Goal: Information Seeking & Learning: Check status

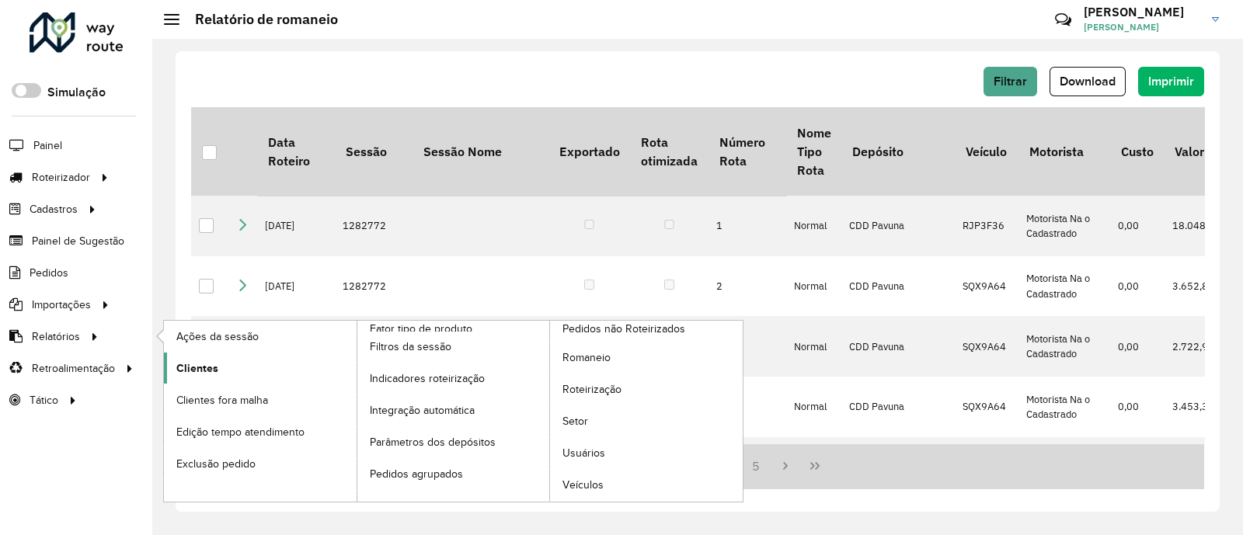
click at [221, 359] on link "Clientes" at bounding box center [260, 368] width 193 height 31
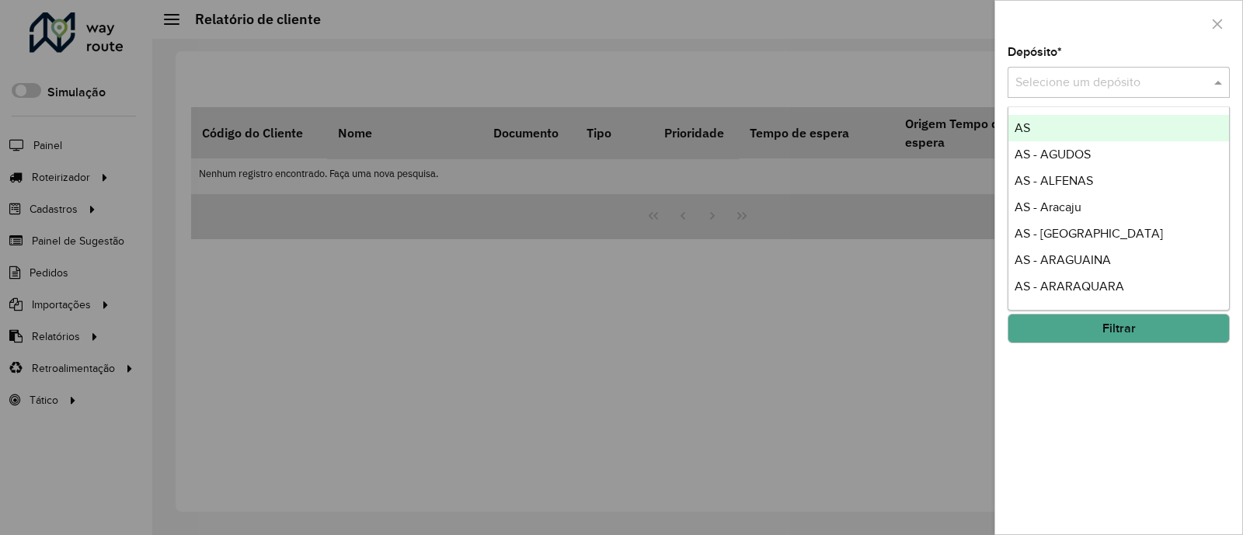
click at [1183, 87] on input "text" at bounding box center [1103, 83] width 176 height 19
click at [1157, 29] on div at bounding box center [1118, 24] width 247 height 46
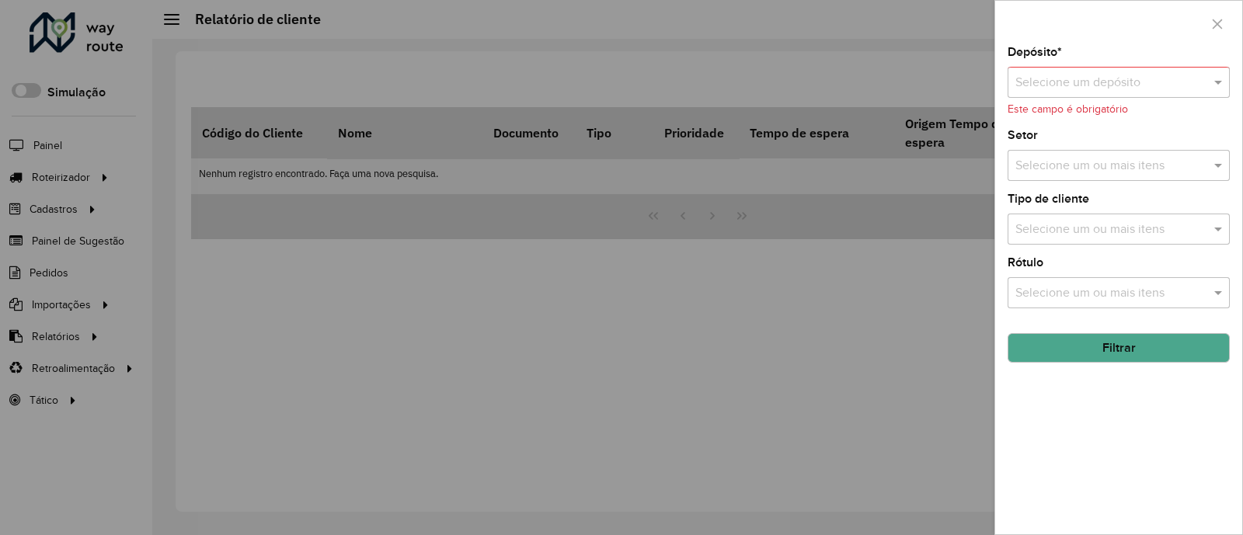
click at [1177, 96] on div "Selecione um depósito" at bounding box center [1118, 82] width 222 height 31
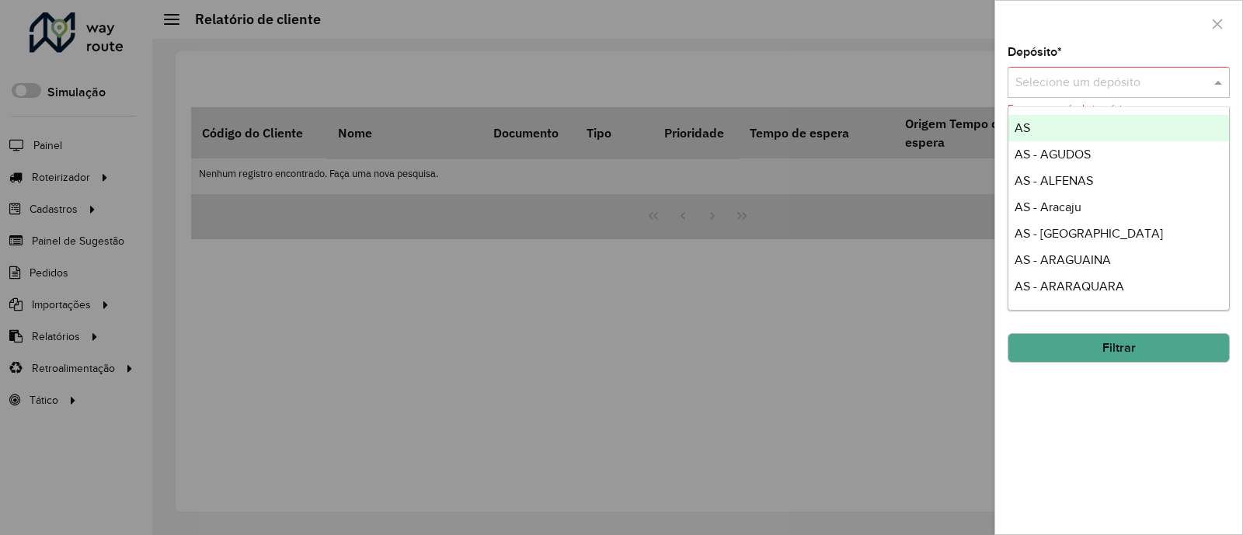
click at [1133, 27] on div at bounding box center [1118, 24] width 247 height 46
click at [1074, 91] on input "text" at bounding box center [1103, 83] width 176 height 19
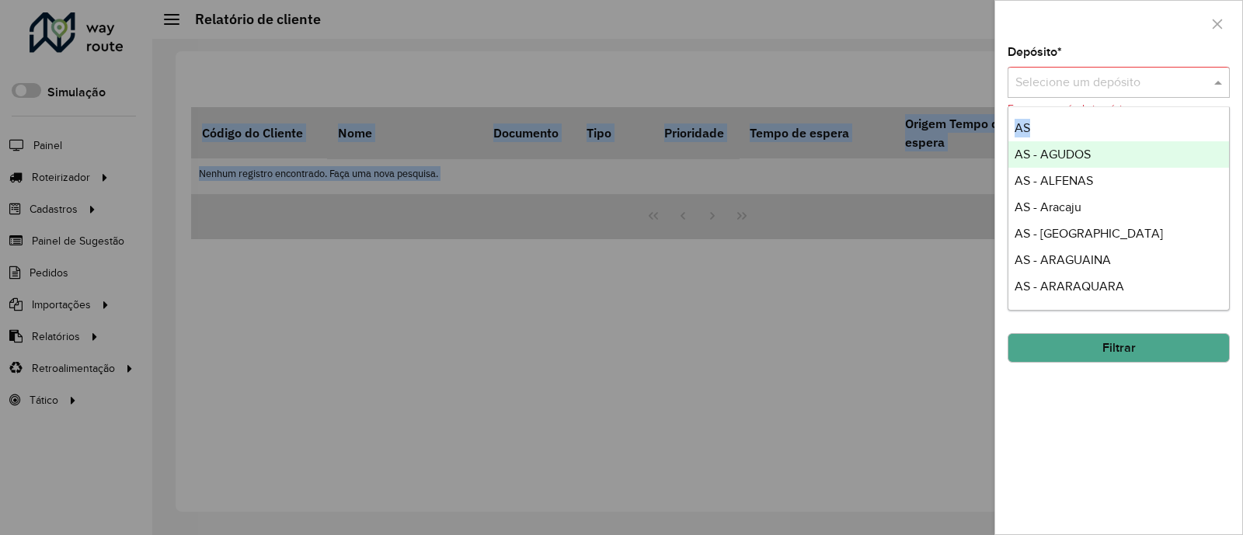
click at [1224, 118] on body "Aguarde... Pop-up bloqueado! Seu navegador bloqueou automáticamente a abertura …" at bounding box center [621, 267] width 1243 height 535
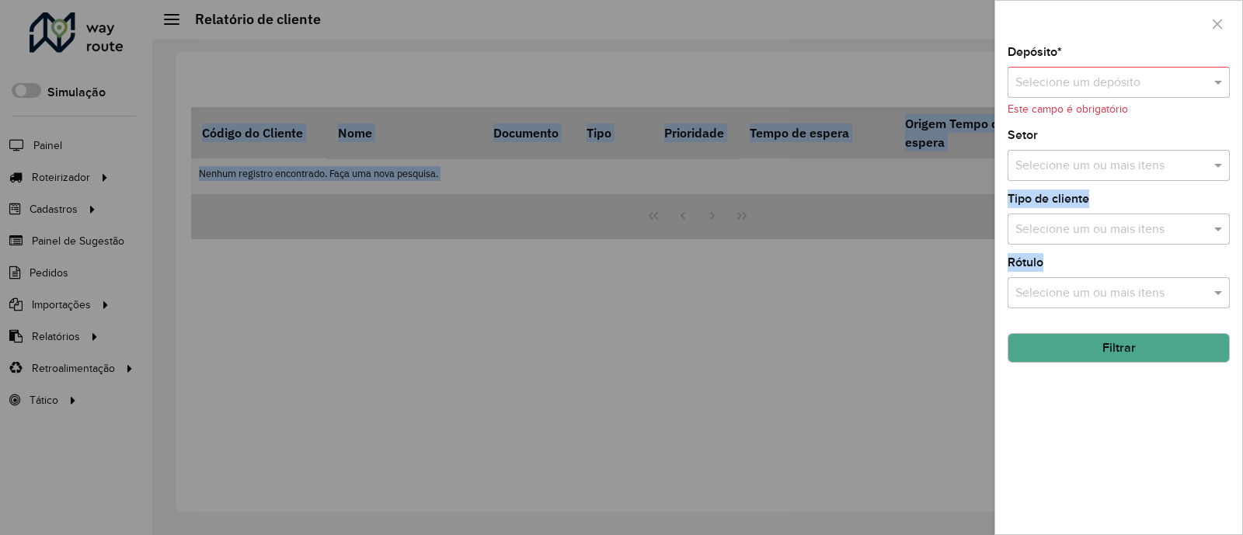
click at [1224, 118] on div "Depósito * Selecione um depósito Este campo é obrigatório Setor Selecione um ou…" at bounding box center [1118, 291] width 247 height 488
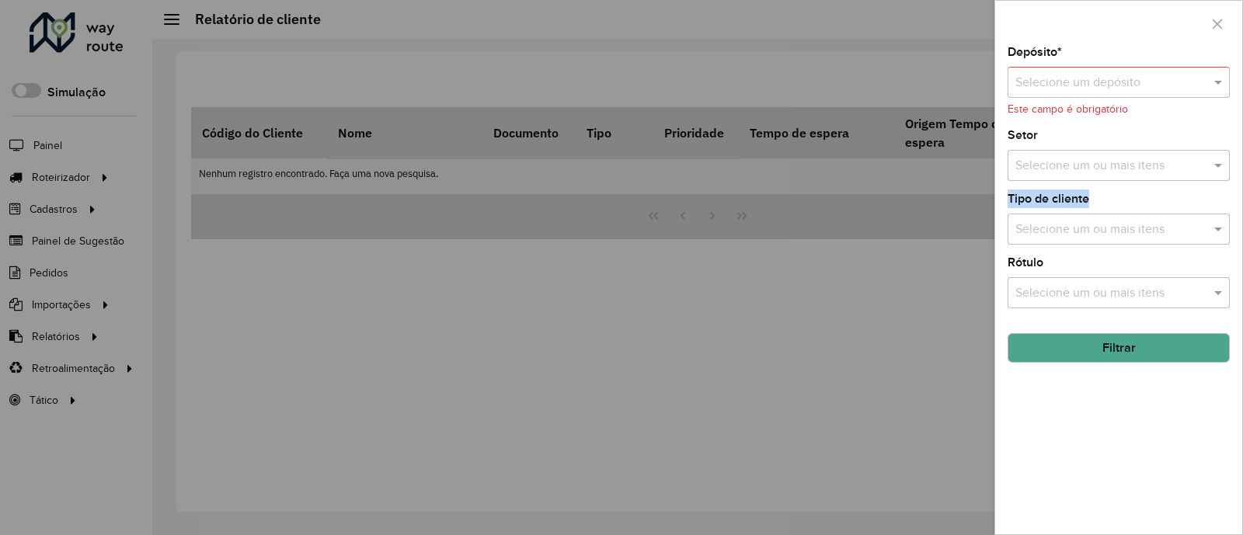
click at [1145, 220] on div "Depósito * Selecione um depósito Este campo é obrigatório Setor Selecione um ou…" at bounding box center [1118, 291] width 247 height 488
click at [1177, 219] on div "Selecione um ou mais itens" at bounding box center [1118, 229] width 222 height 31
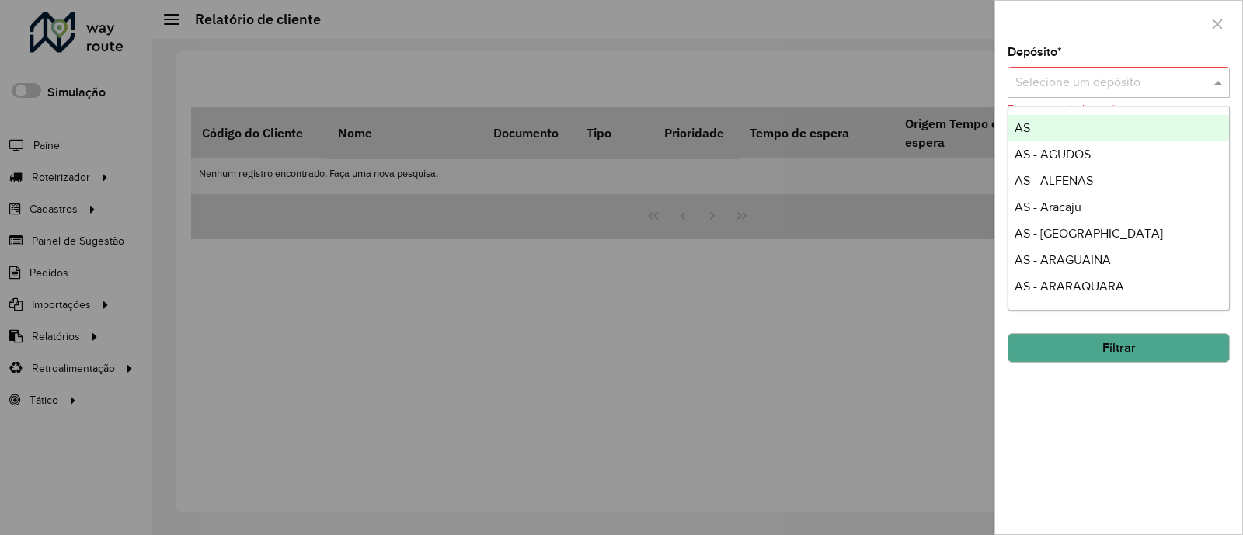
click at [1206, 85] on div at bounding box center [1118, 82] width 222 height 19
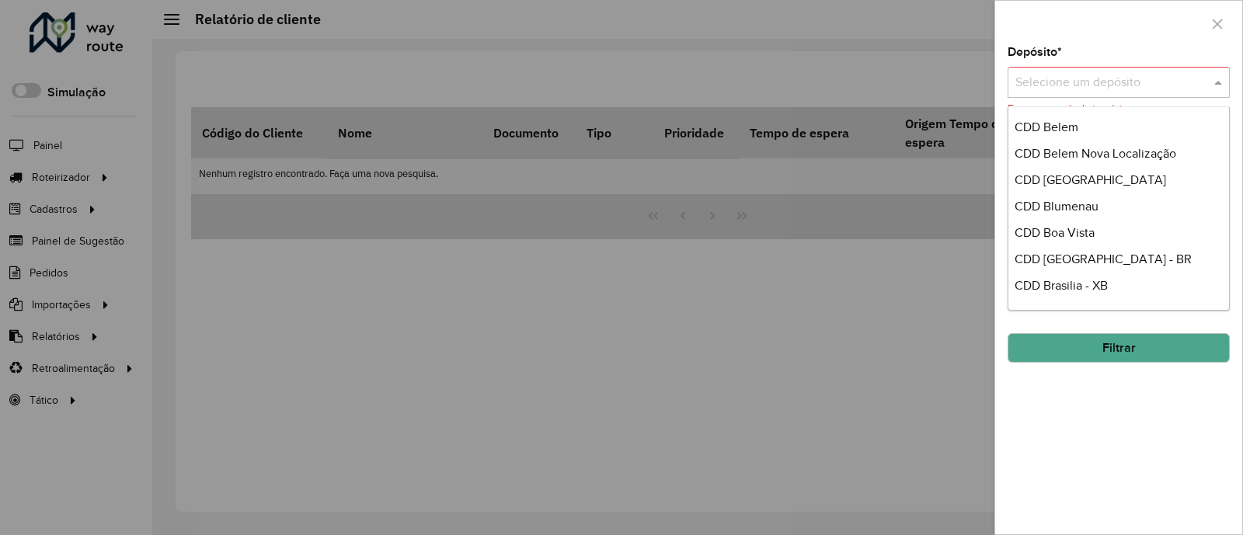
scroll to position [2639, 0]
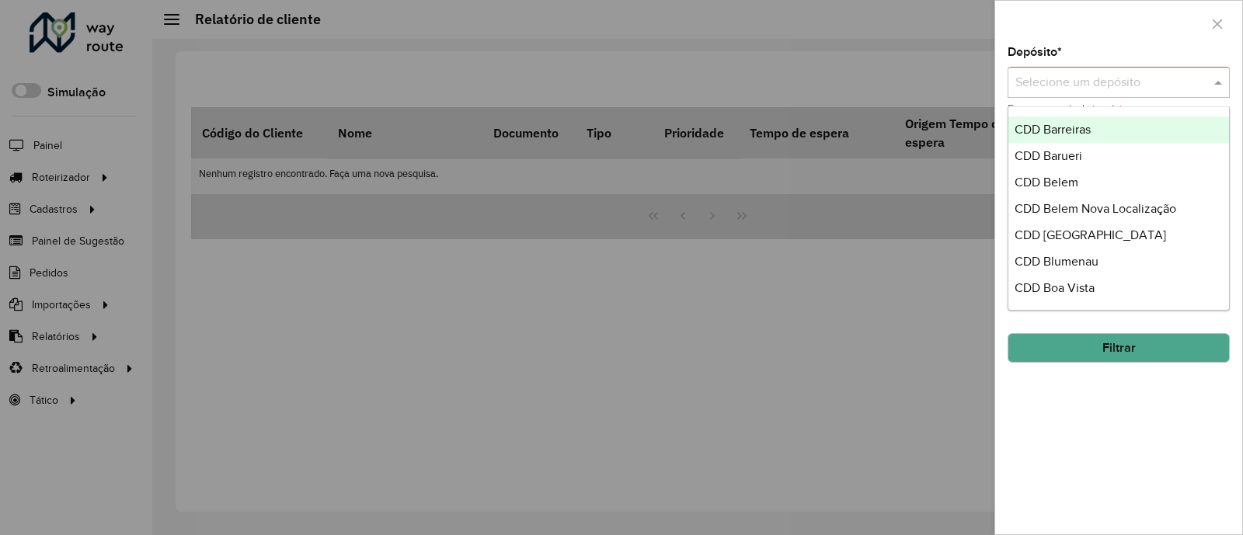
click at [1143, 130] on div "CDD Barreiras" at bounding box center [1118, 130] width 221 height 26
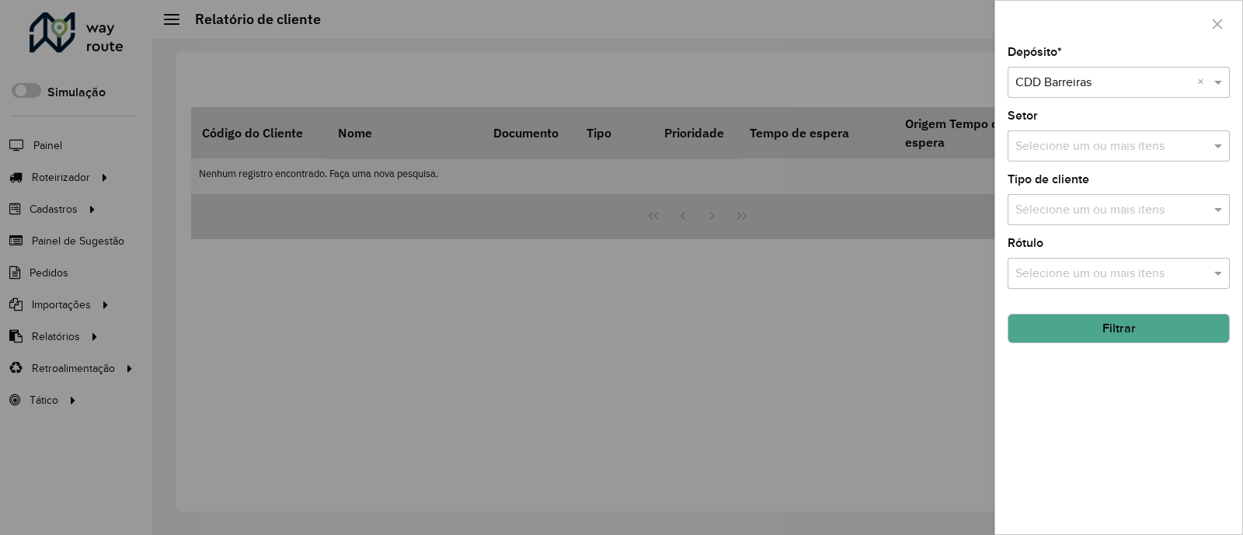
click at [532, 60] on div at bounding box center [621, 267] width 1243 height 535
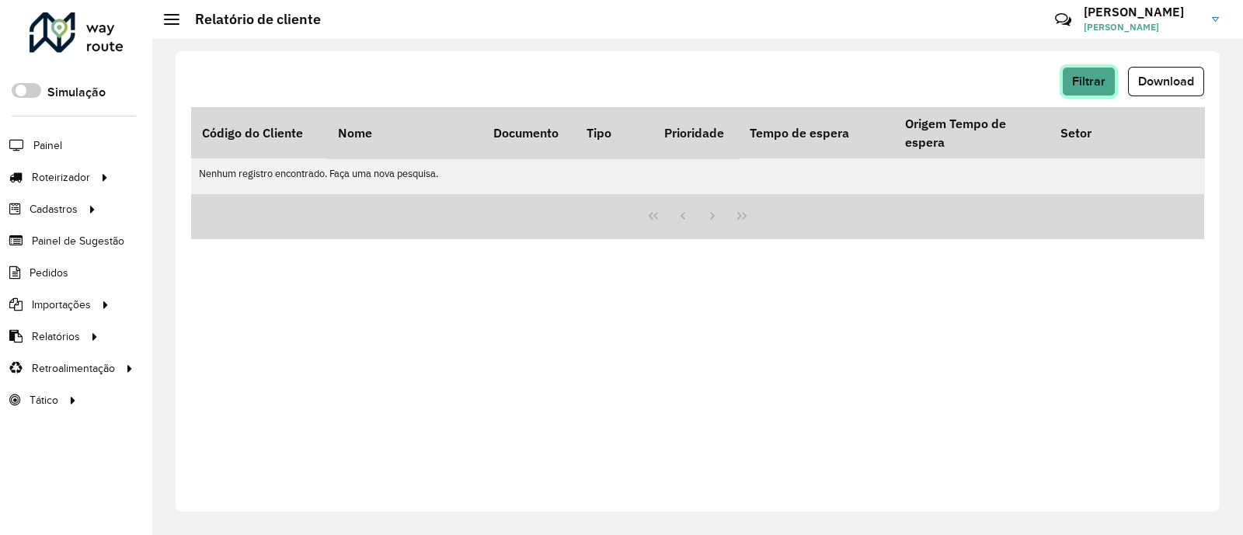
click at [1085, 71] on button "Filtrar" at bounding box center [1089, 82] width 54 height 30
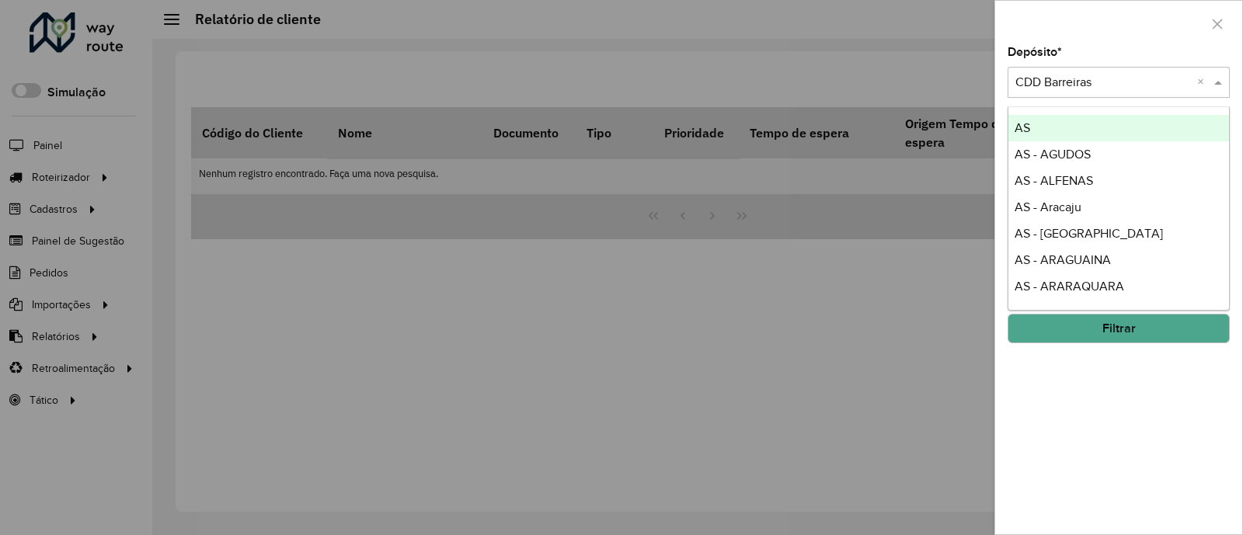
click at [1161, 87] on input "text" at bounding box center [1103, 83] width 176 height 19
click at [1047, 41] on div at bounding box center [1118, 24] width 247 height 46
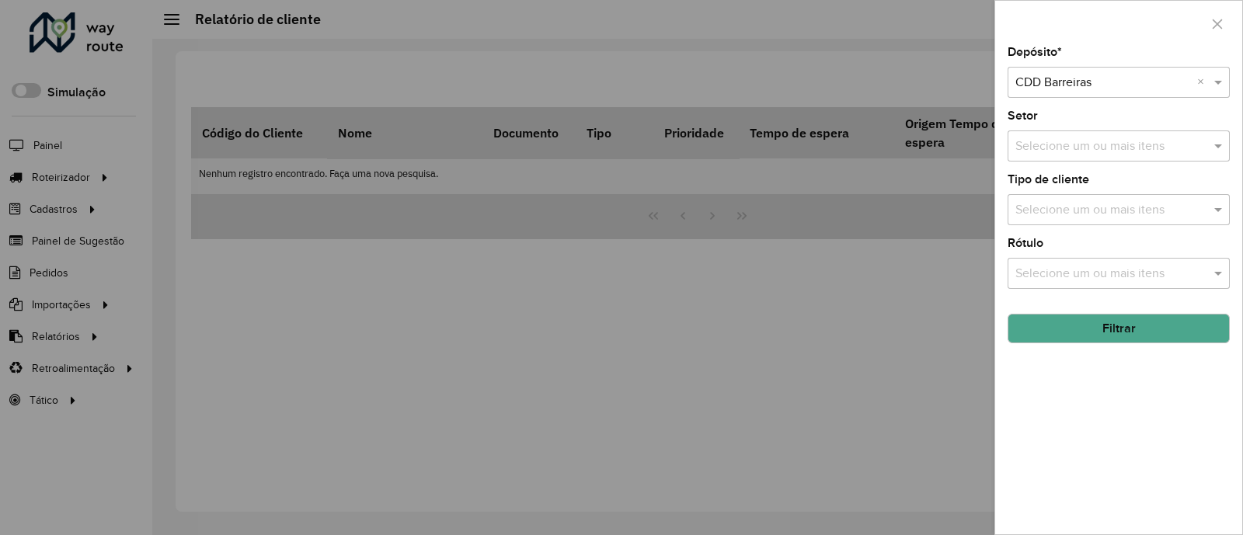
click at [89, 333] on div at bounding box center [621, 267] width 1243 height 535
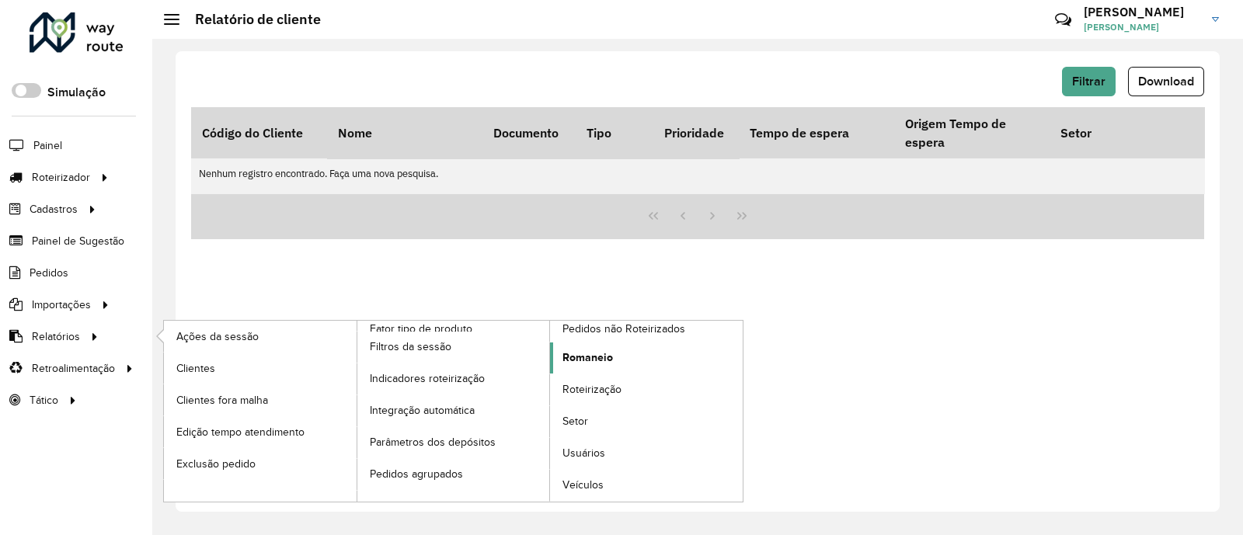
click at [591, 357] on span "Romaneio" at bounding box center [587, 358] width 50 height 16
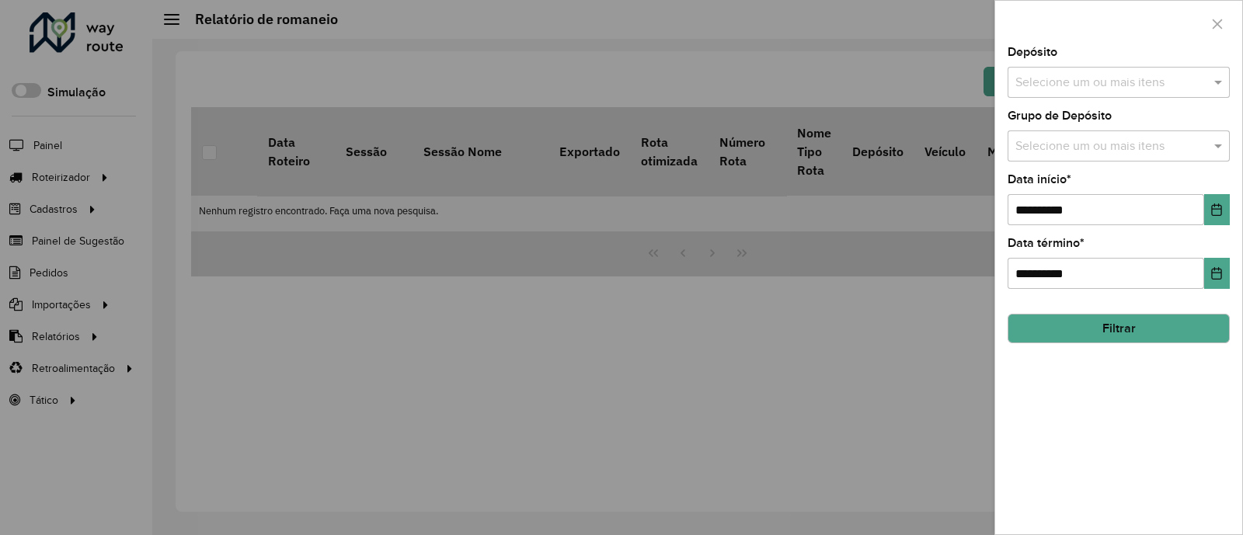
click at [1143, 84] on input "text" at bounding box center [1110, 83] width 199 height 19
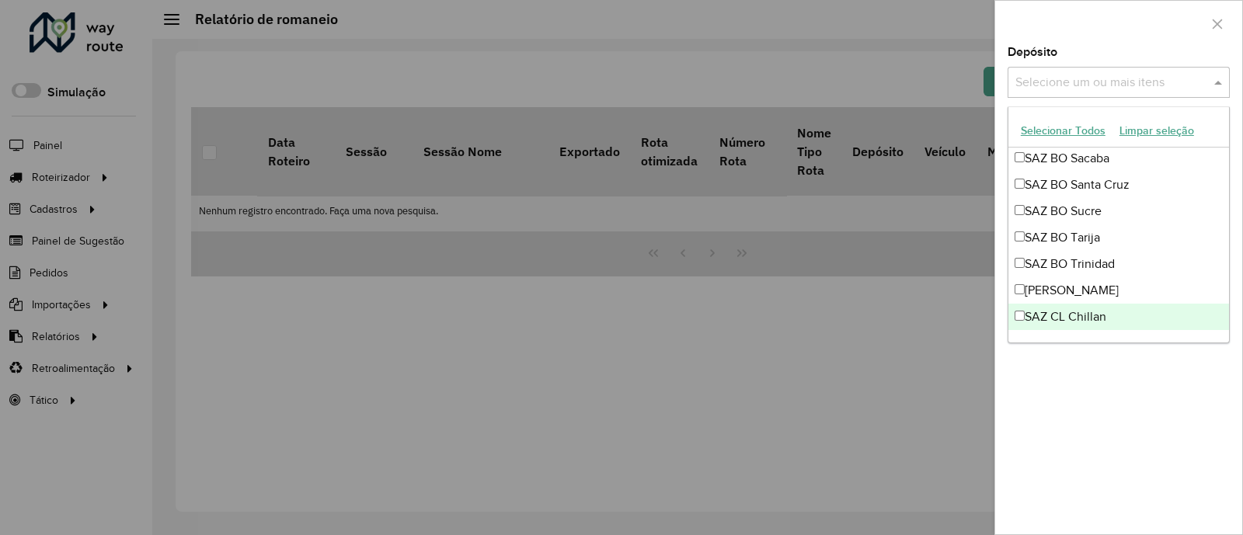
scroll to position [7286, 0]
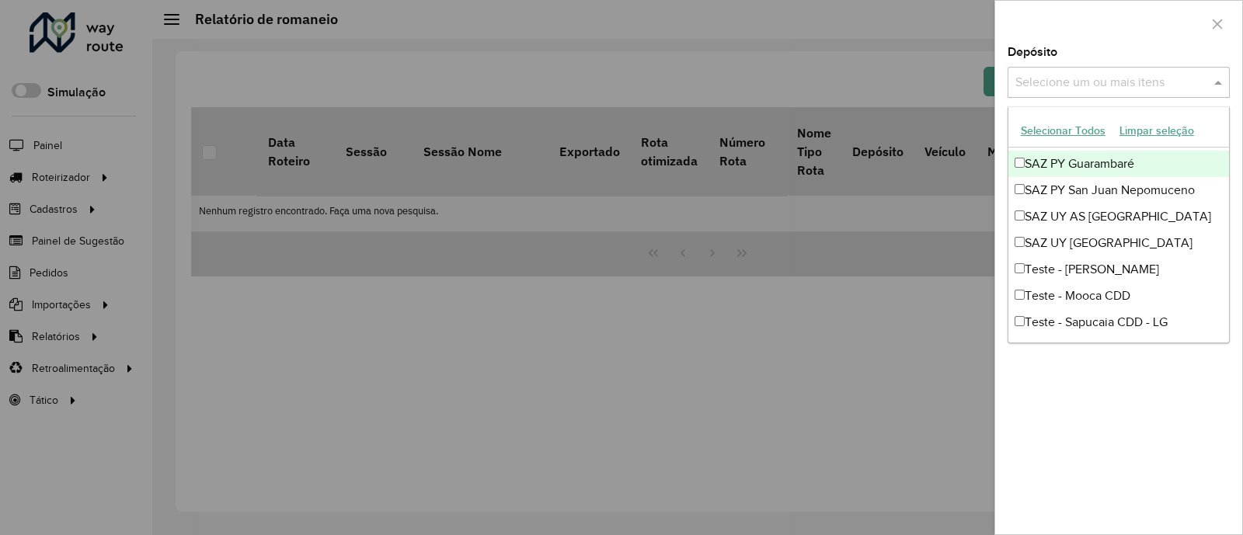
click at [1097, 65] on div "Depósito Selecione um ou mais itens" at bounding box center [1118, 72] width 222 height 51
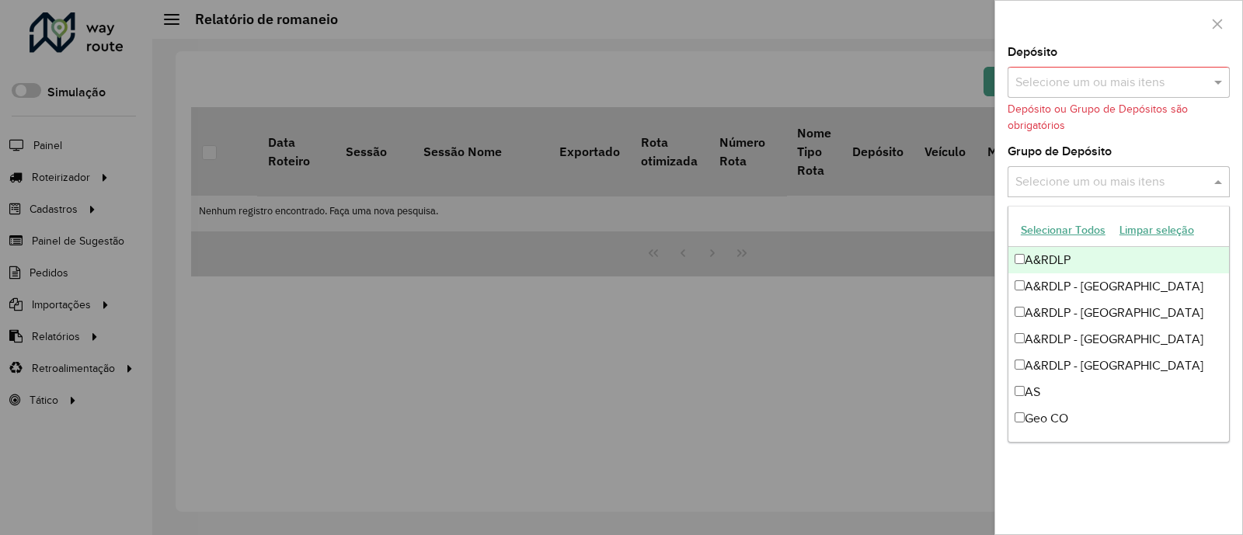
click at [1115, 189] on input "text" at bounding box center [1110, 182] width 199 height 19
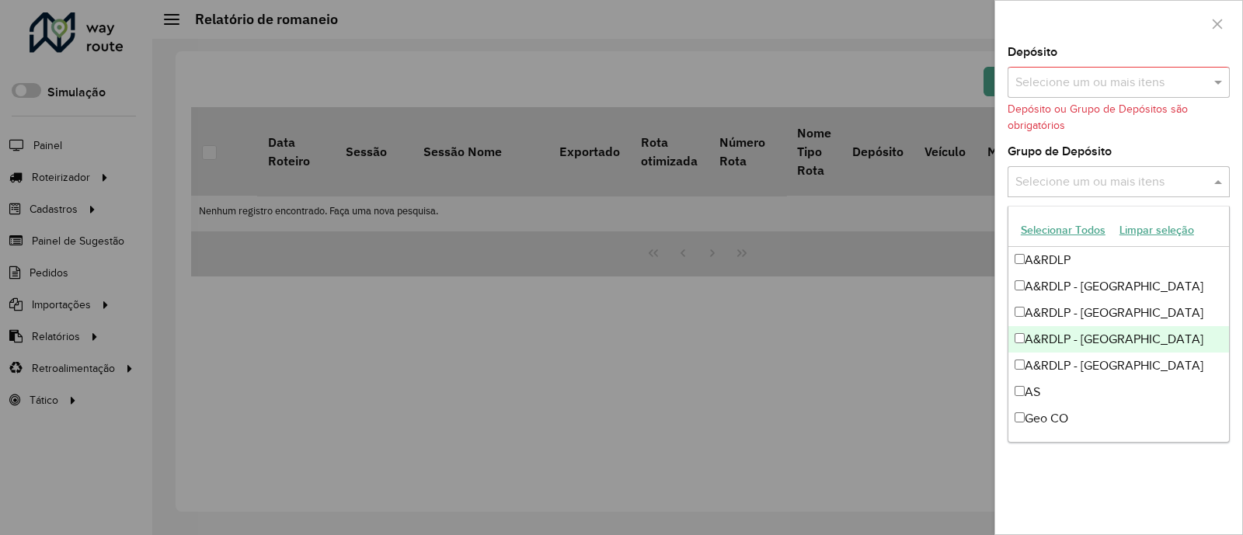
scroll to position [123, 0]
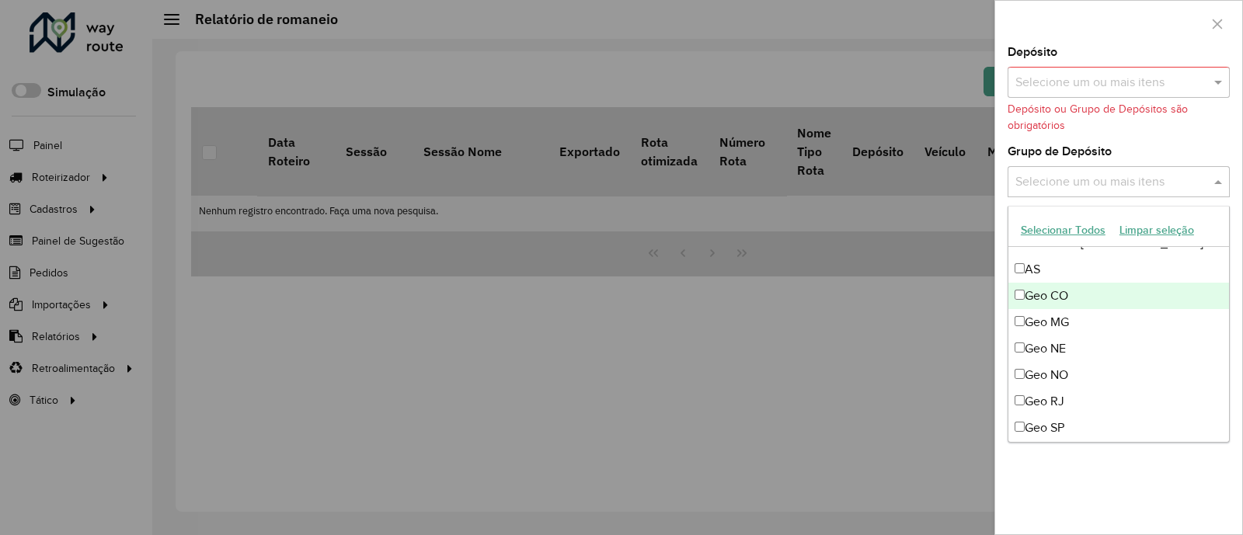
click at [1077, 301] on div "Geo CO" at bounding box center [1118, 296] width 221 height 26
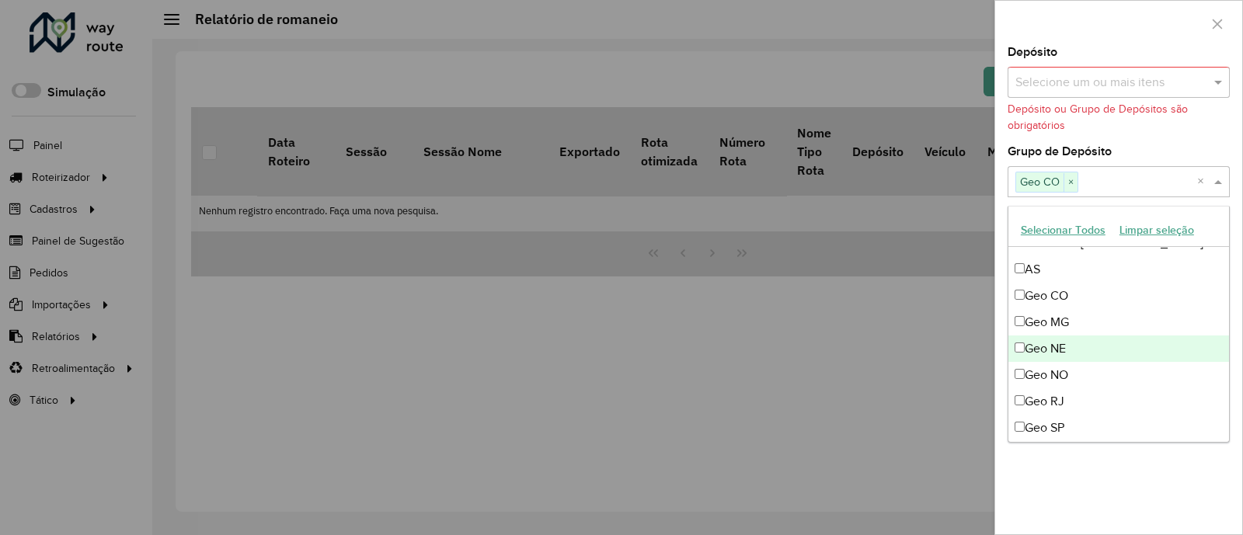
click at [1096, 336] on div "Geo NE" at bounding box center [1118, 349] width 221 height 26
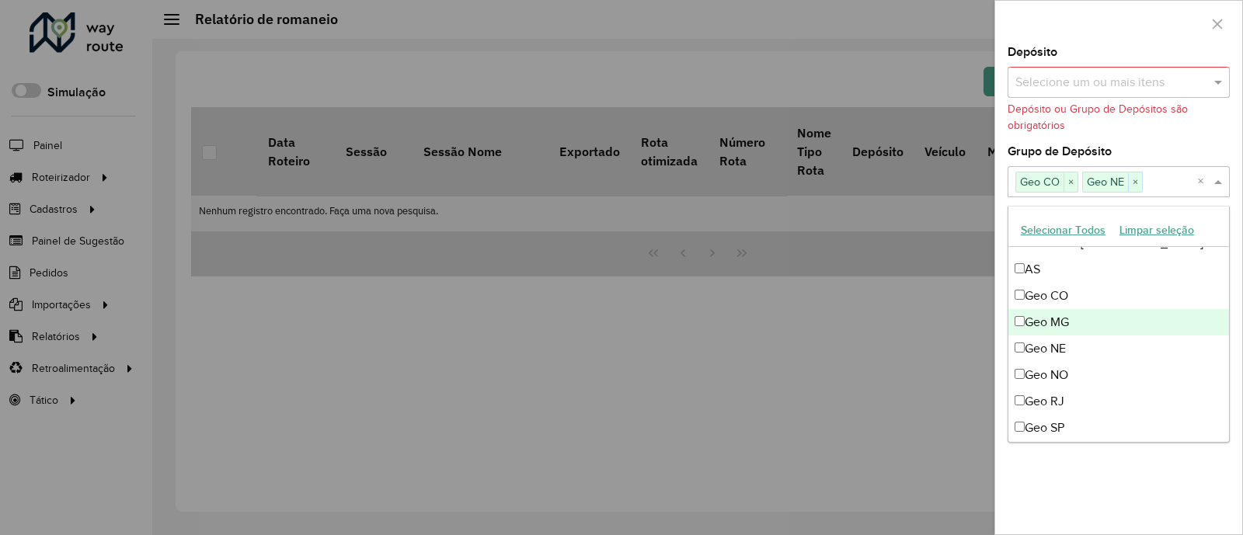
click at [1094, 331] on div "Geo MG" at bounding box center [1118, 322] width 221 height 26
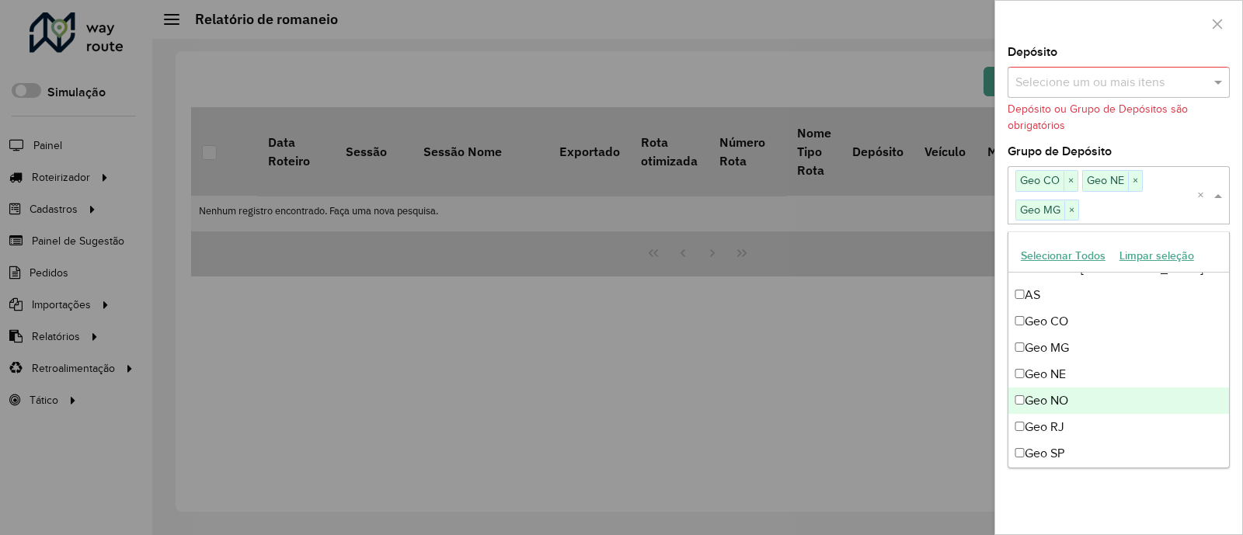
click at [1112, 400] on div "Geo NO" at bounding box center [1118, 401] width 221 height 26
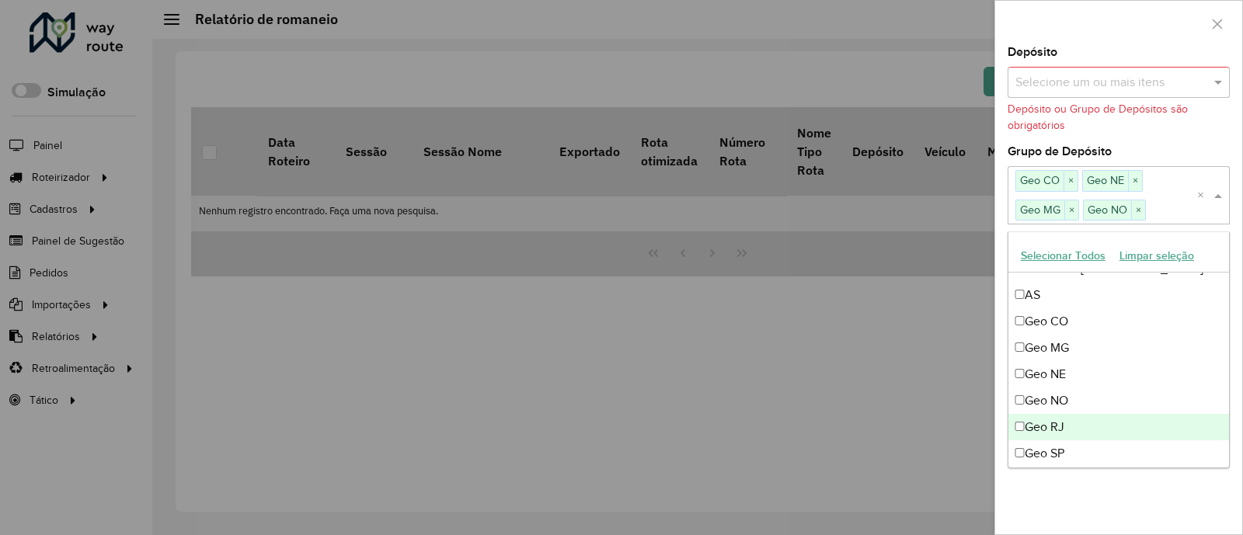
click at [1120, 416] on div "Geo RJ" at bounding box center [1118, 427] width 221 height 26
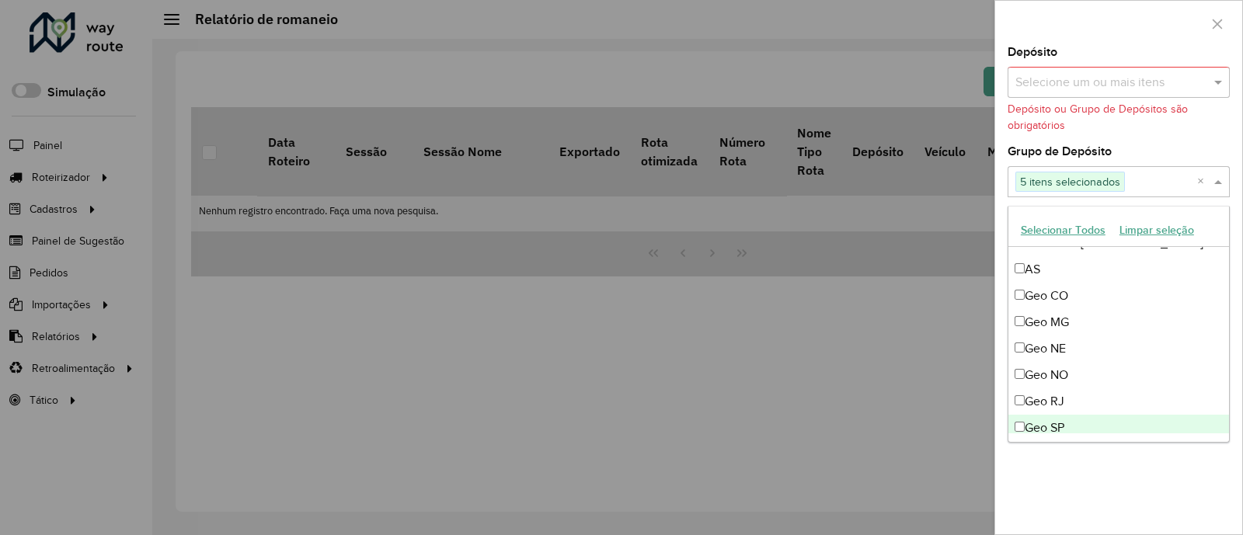
click at [1098, 423] on div "Geo SP" at bounding box center [1118, 428] width 221 height 26
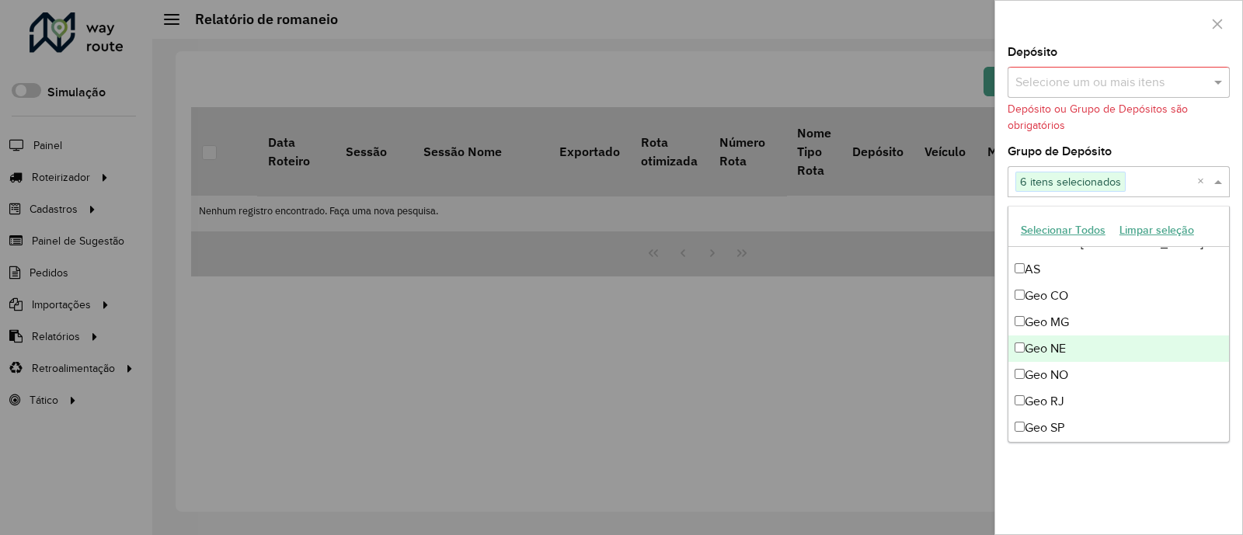
scroll to position [183, 0]
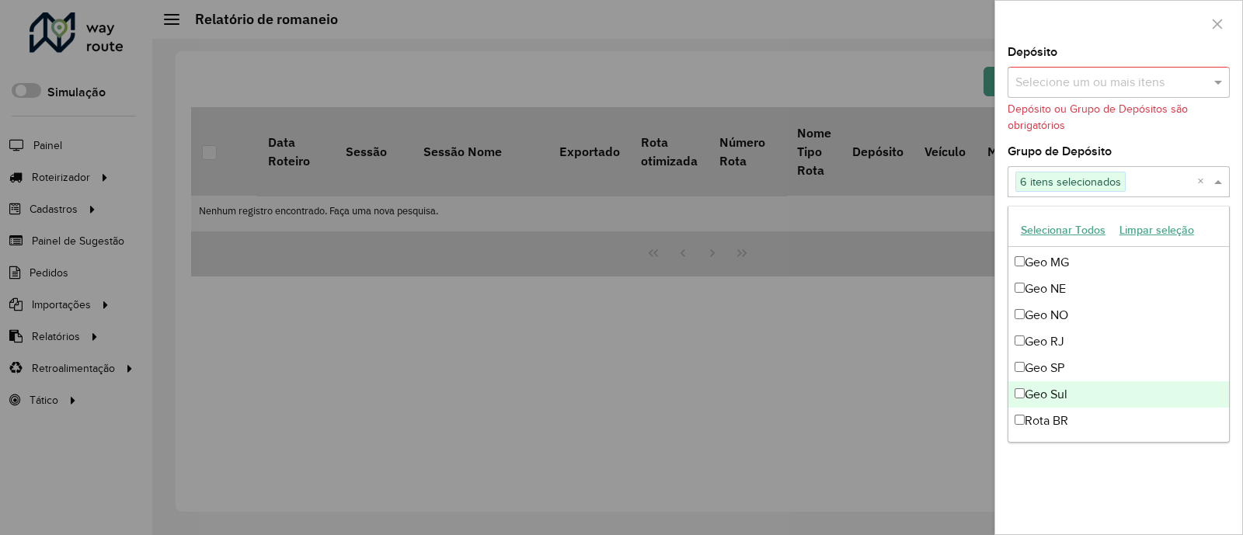
click at [902, 402] on div at bounding box center [621, 267] width 1243 height 535
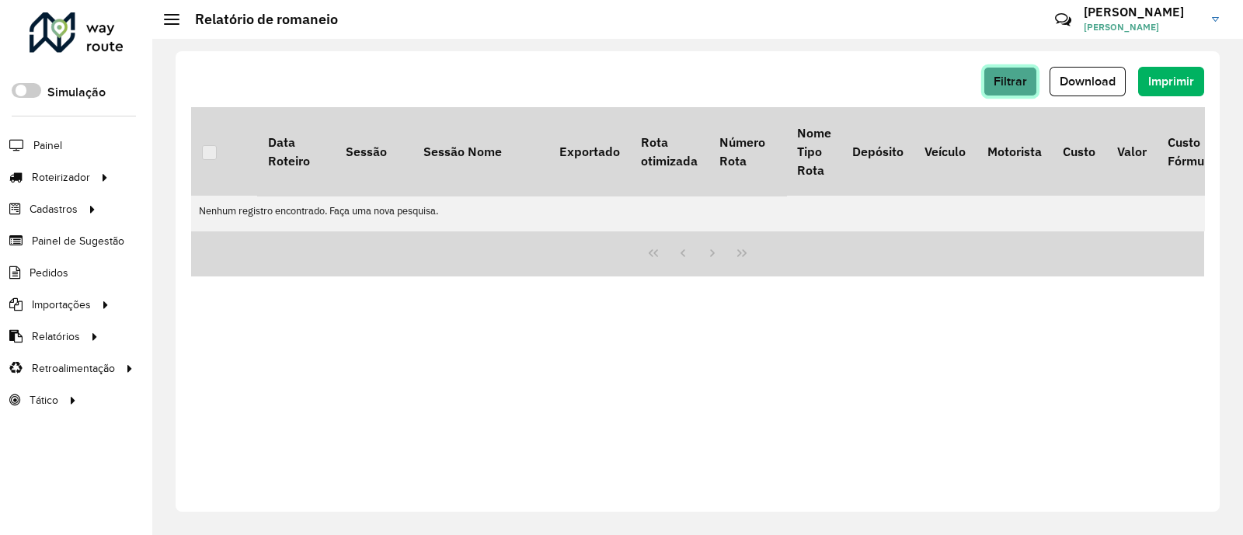
click at [1002, 87] on span "Filtrar" at bounding box center [1009, 81] width 33 height 13
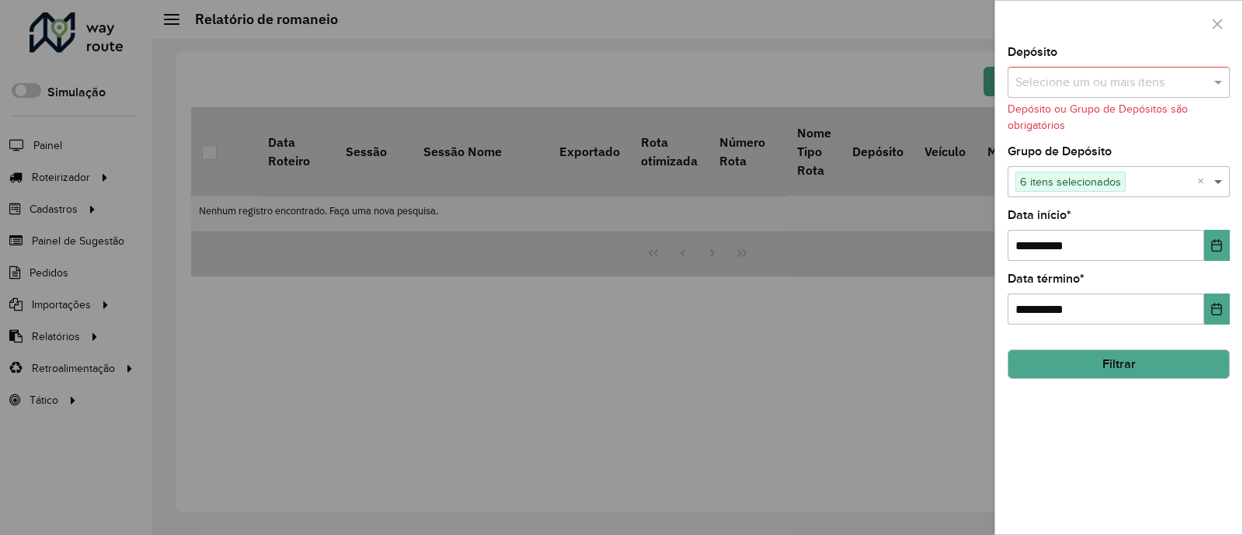
click at [1225, 179] on span at bounding box center [1219, 181] width 19 height 19
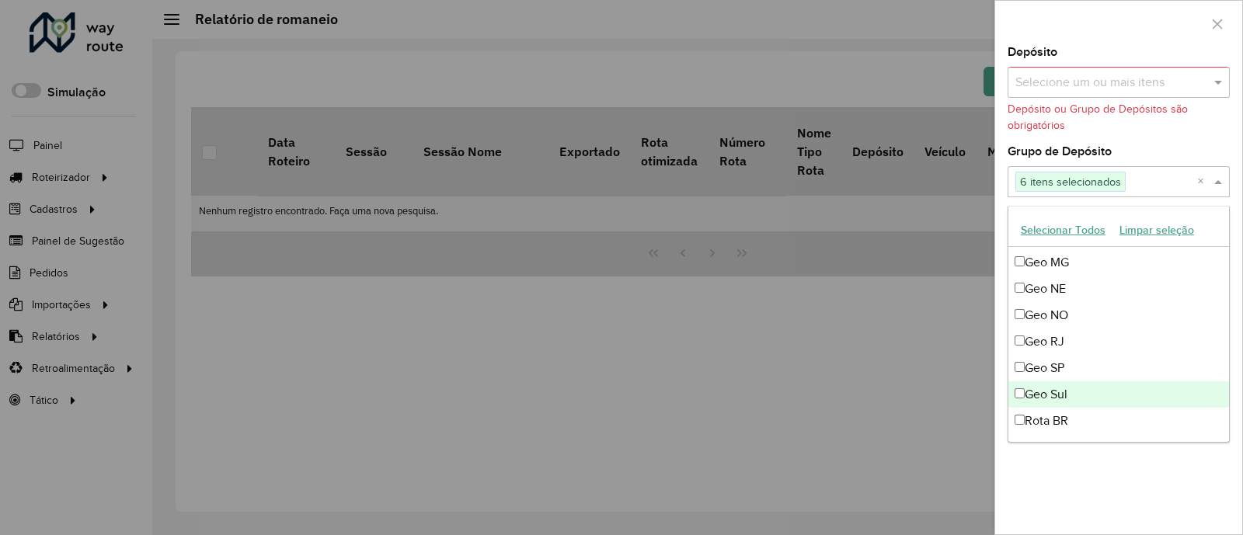
click at [1073, 389] on div "Geo Sul" at bounding box center [1118, 394] width 221 height 26
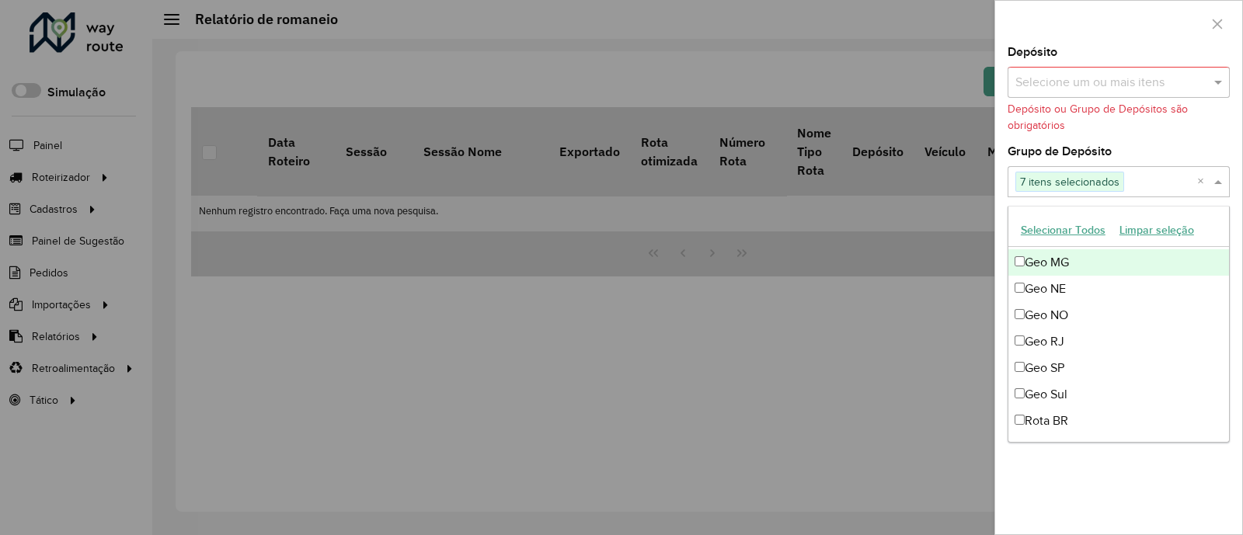
click at [1137, 154] on div "Grupo de Depósito Selecione um ou mais itens 7 itens selecionados ×" at bounding box center [1118, 171] width 222 height 51
